Goal: Task Accomplishment & Management: Use online tool/utility

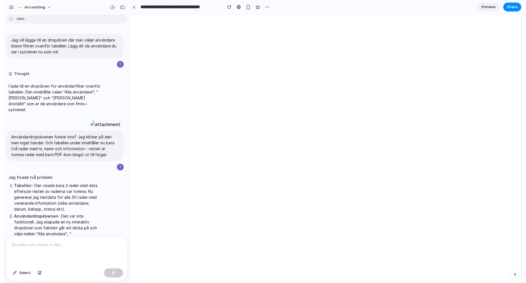
scroll to position [376, 0]
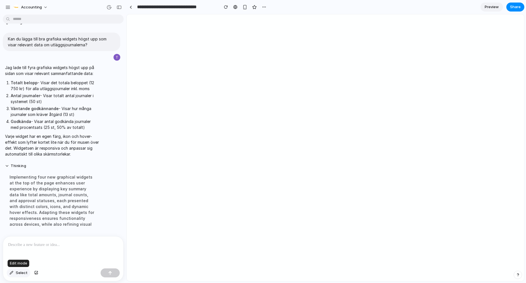
click at [21, 273] on span "Select" at bounding box center [22, 273] width 12 height 6
click at [403, 60] on div at bounding box center [325, 147] width 397 height 267
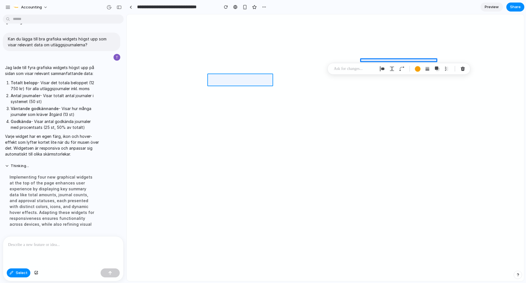
click at [229, 82] on div at bounding box center [325, 147] width 397 height 267
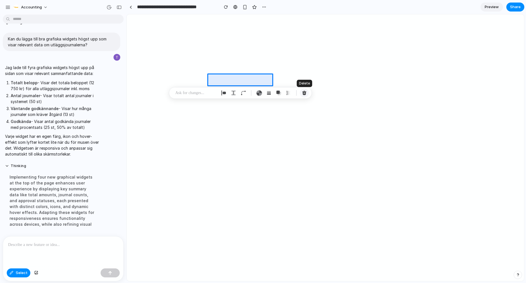
click at [304, 93] on div "button" at bounding box center [304, 92] width 5 height 5
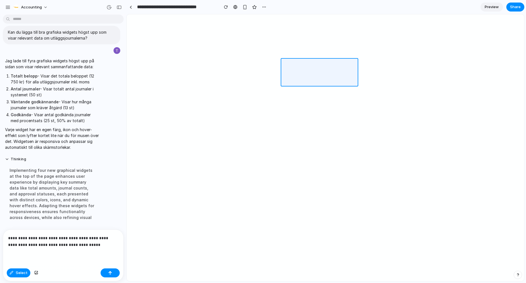
click at [305, 61] on div at bounding box center [325, 147] width 397 height 267
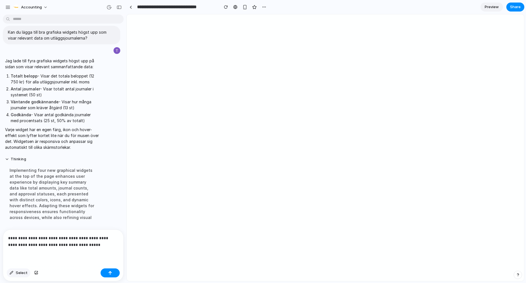
click at [21, 273] on span "Select" at bounding box center [22, 273] width 12 height 6
click at [108, 7] on div "button" at bounding box center [108, 7] width 5 height 5
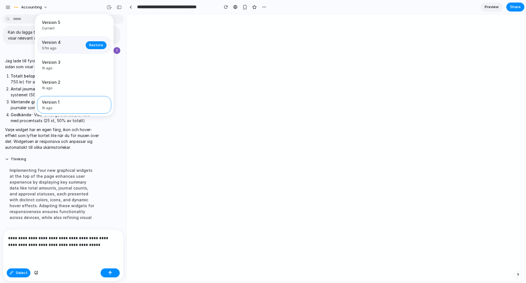
click at [76, 47] on span "57m ago" at bounding box center [62, 48] width 40 height 5
click at [68, 25] on div "Version 5 Current" at bounding box center [72, 25] width 61 height 12
click at [262, 8] on div "Version 5 Current Version 4 57m ago Restore Version 3 1h ago Restore Version 2 …" at bounding box center [263, 141] width 526 height 283
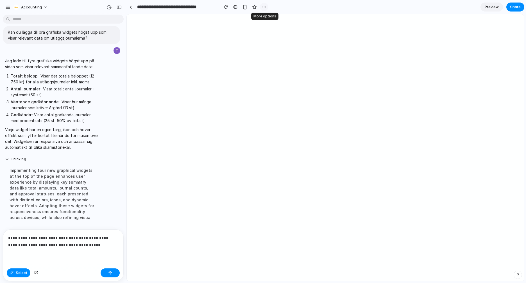
click at [263, 6] on div "button" at bounding box center [264, 7] width 4 height 4
click at [263, 6] on div "Duplicate Delete" at bounding box center [263, 141] width 526 height 283
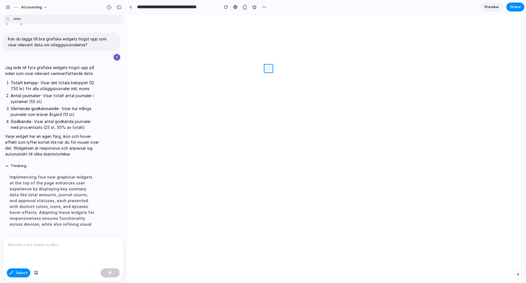
click at [266, 68] on div at bounding box center [325, 147] width 397 height 267
click at [255, 80] on button "button" at bounding box center [251, 79] width 9 height 9
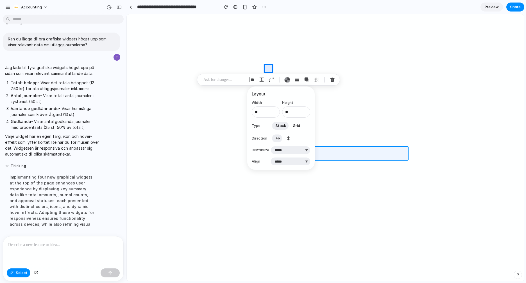
click at [391, 153] on div at bounding box center [325, 147] width 397 height 267
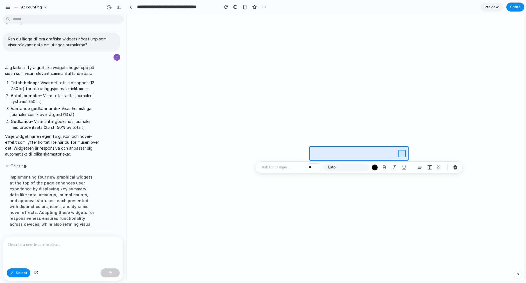
click at [404, 153] on div at bounding box center [325, 147] width 397 height 267
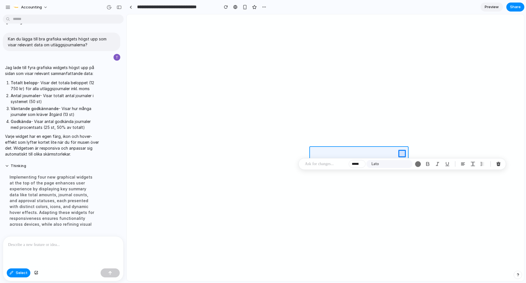
click at [393, 154] on div at bounding box center [325, 147] width 397 height 267
type input "**"
